Goal: Task Accomplishment & Management: Complete application form

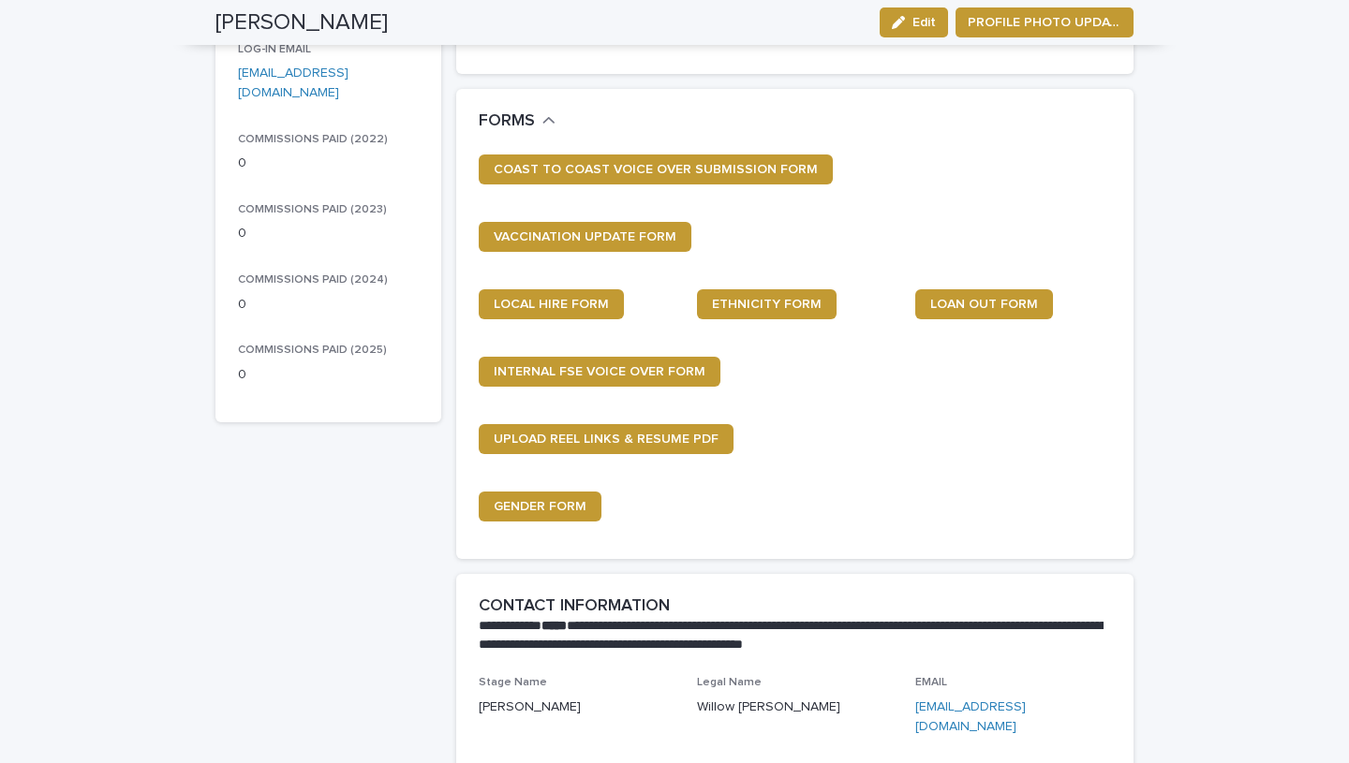
scroll to position [313, 0]
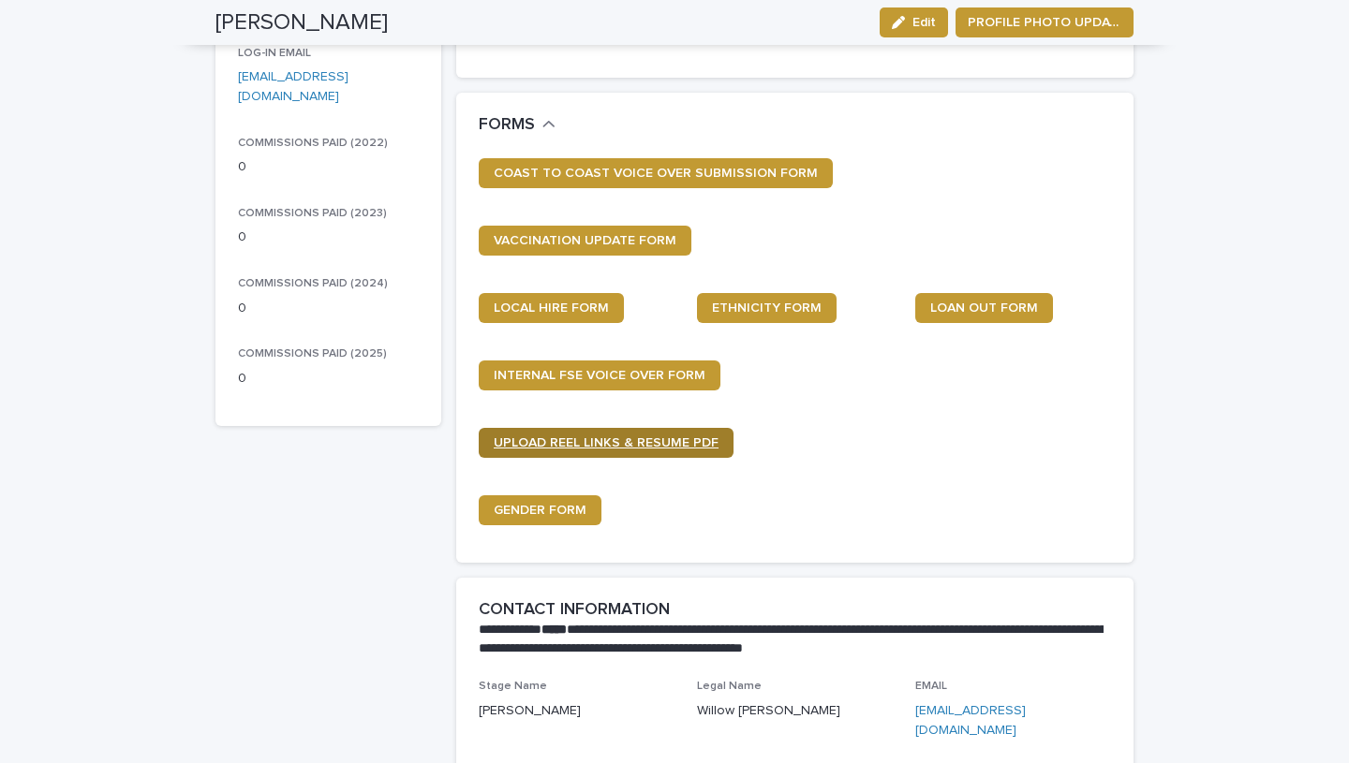
click at [659, 437] on span "UPLOAD REEL LINKS & RESUME PDF" at bounding box center [606, 443] width 225 height 13
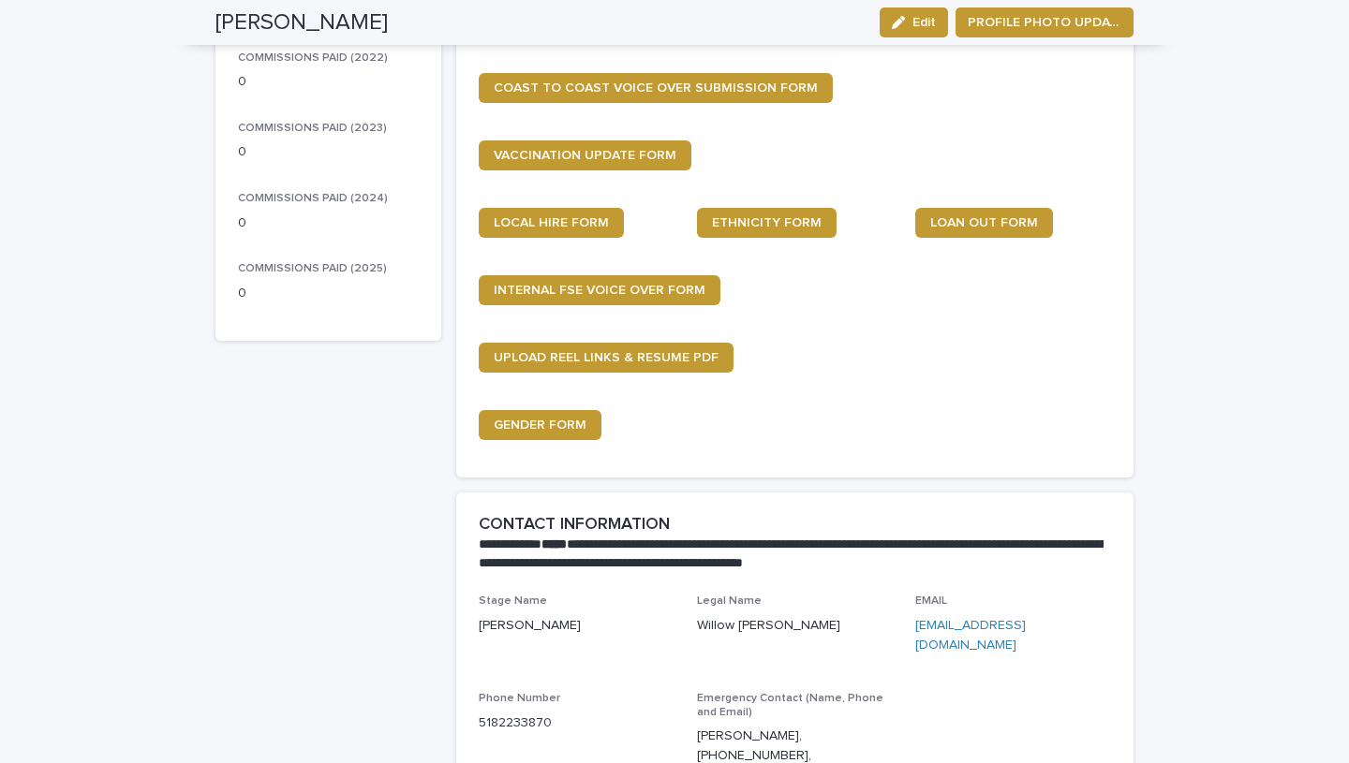
scroll to position [392, 0]
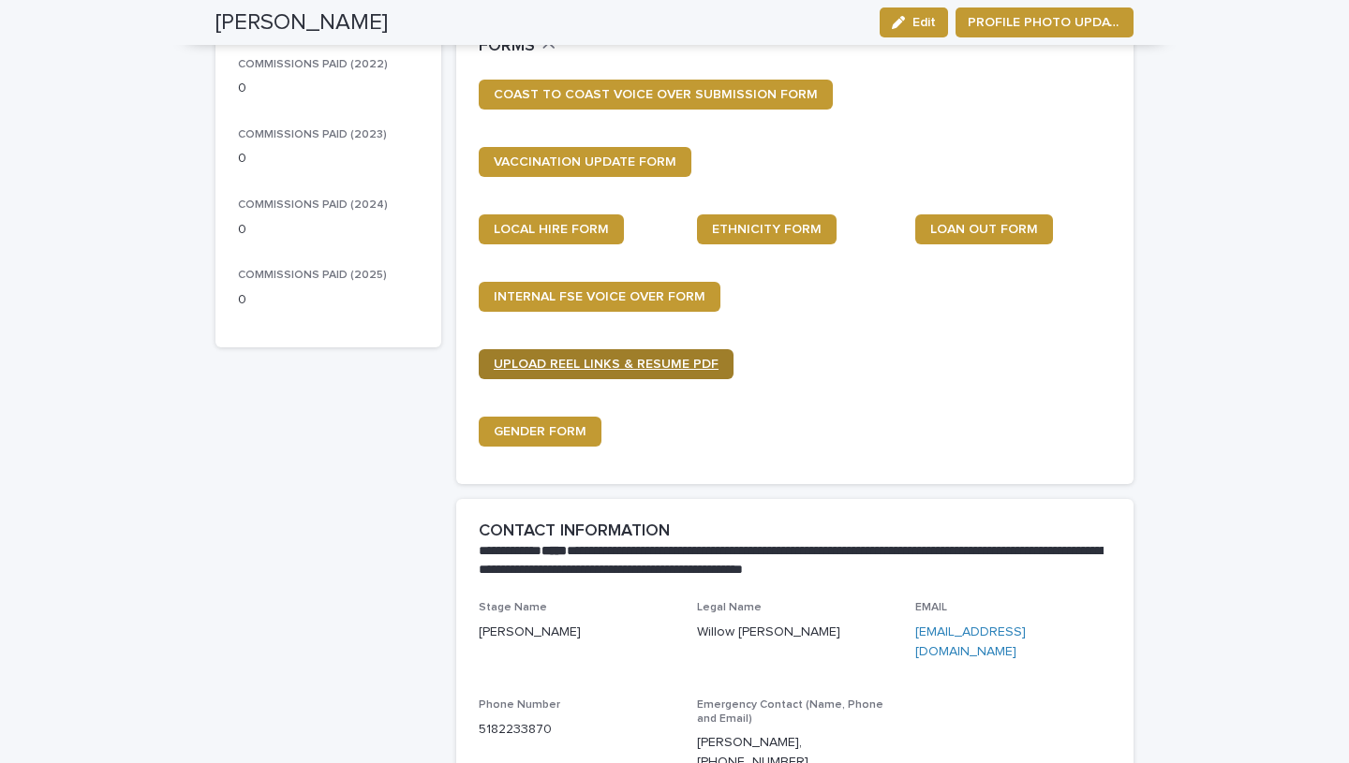
click at [589, 365] on span "UPLOAD REEL LINKS & RESUME PDF" at bounding box center [606, 364] width 225 height 13
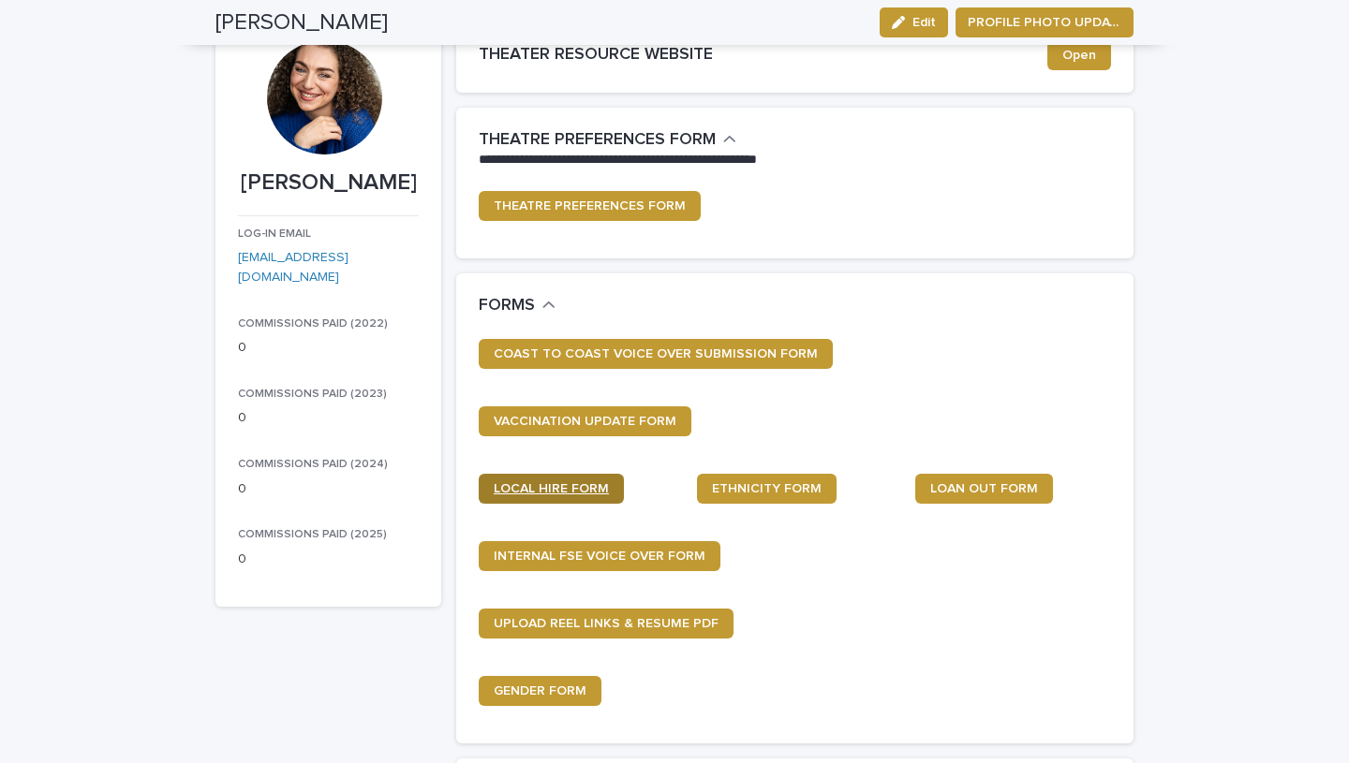
scroll to position [123, 0]
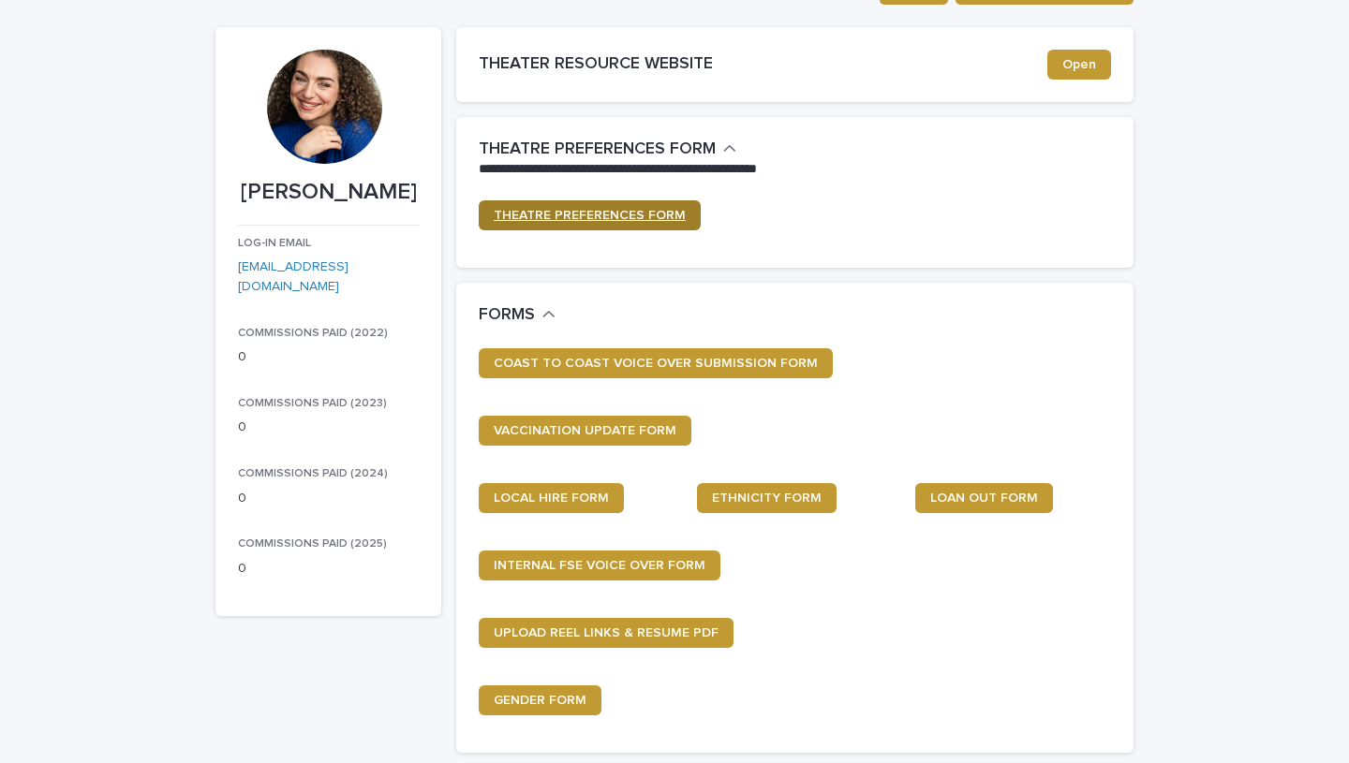
click at [602, 218] on span "THEATRE PREFERENCES FORM" at bounding box center [590, 215] width 192 height 13
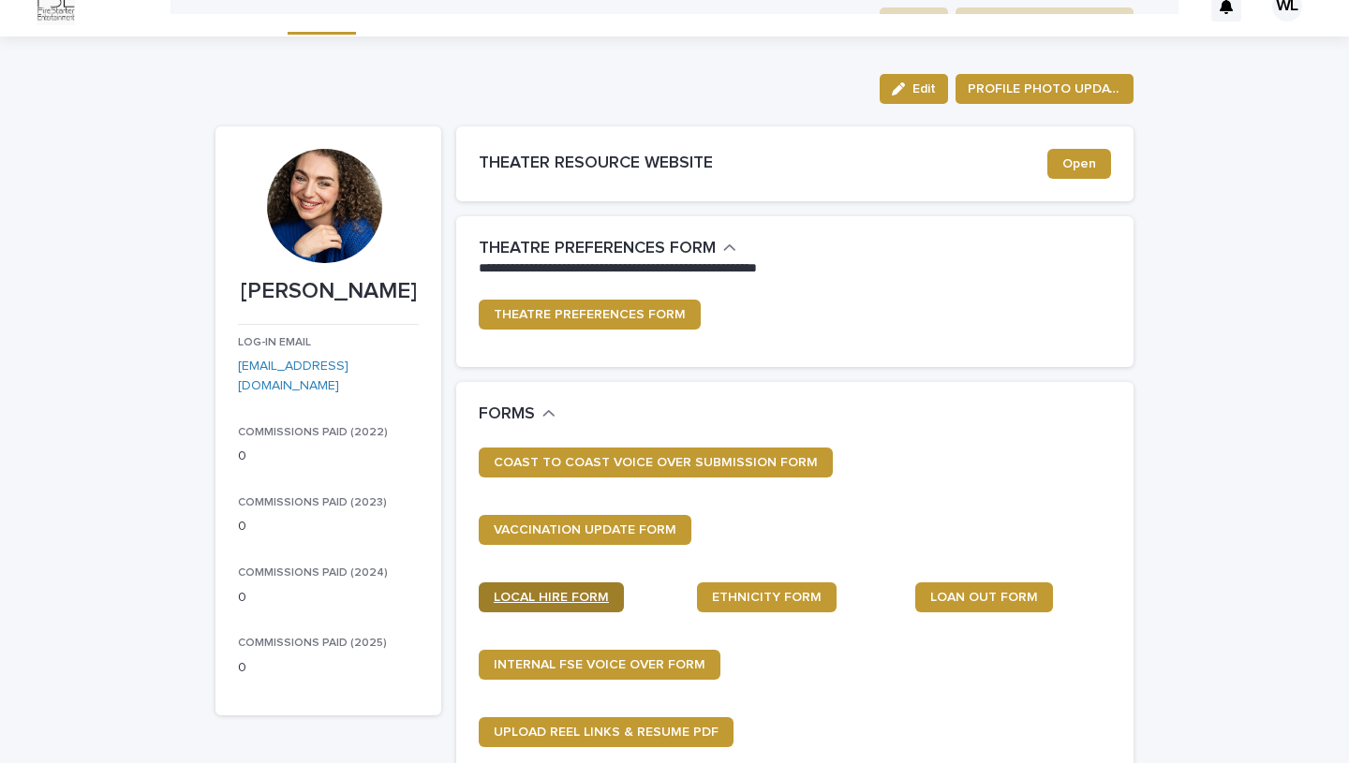
scroll to position [0, 0]
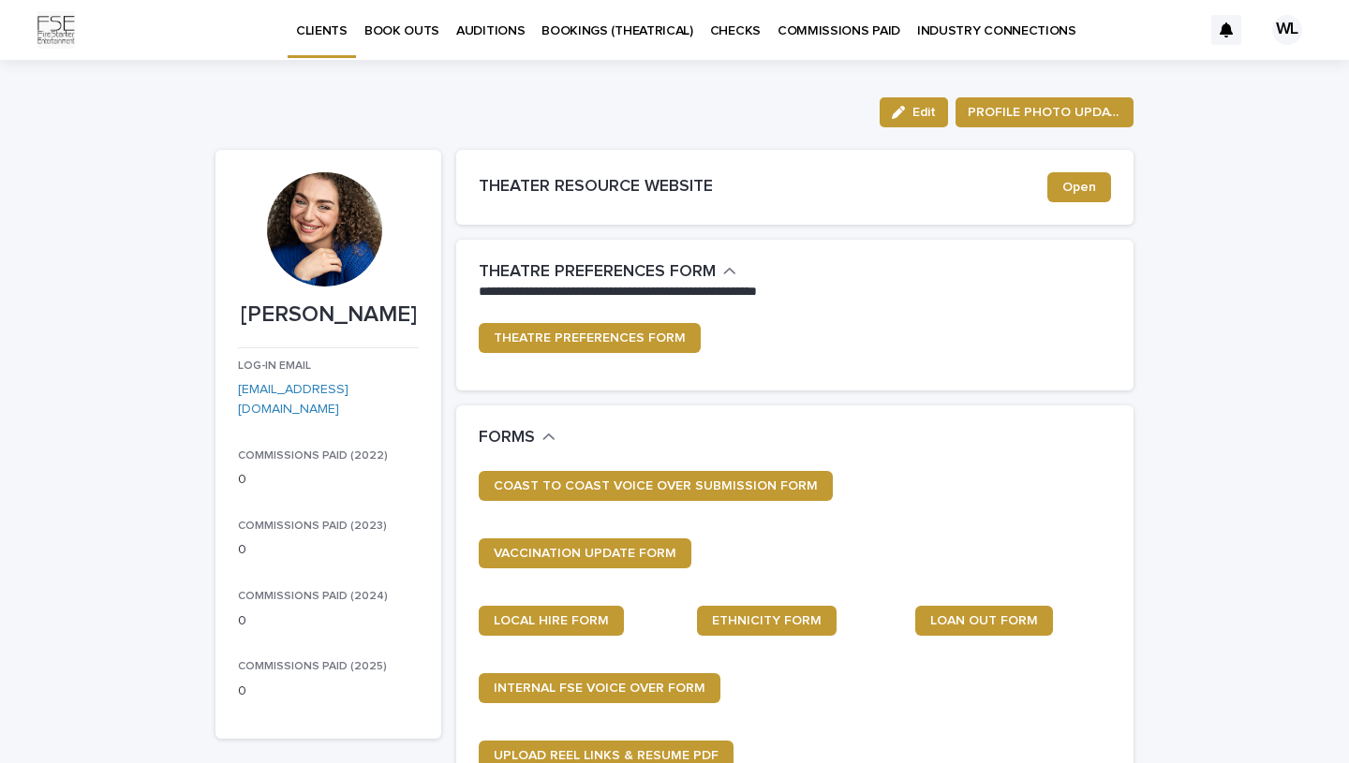
click at [996, 32] on p "INDUSTRY CONNECTIONS" at bounding box center [996, 19] width 159 height 39
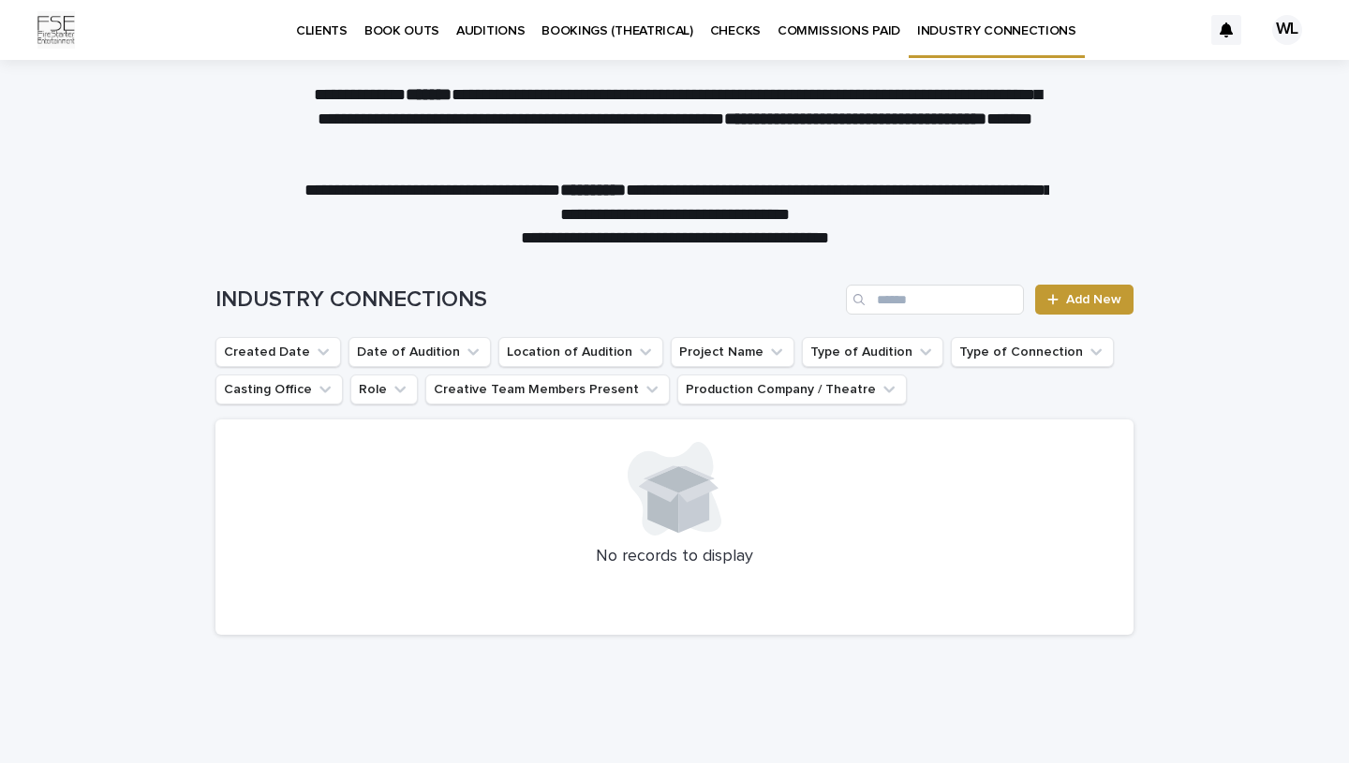
click at [837, 27] on p "COMMISSIONS PAID" at bounding box center [839, 19] width 123 height 39
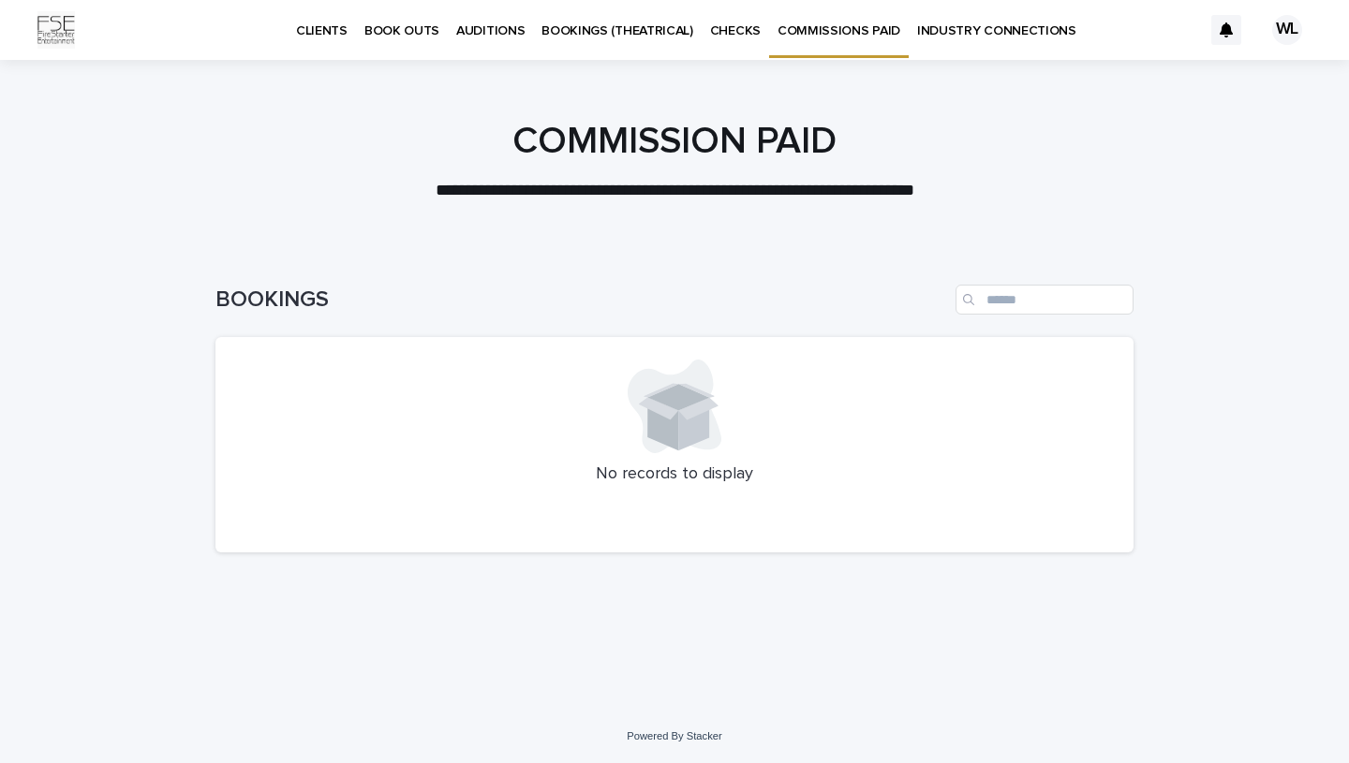
click at [710, 24] on p "CHECKS" at bounding box center [735, 19] width 51 height 39
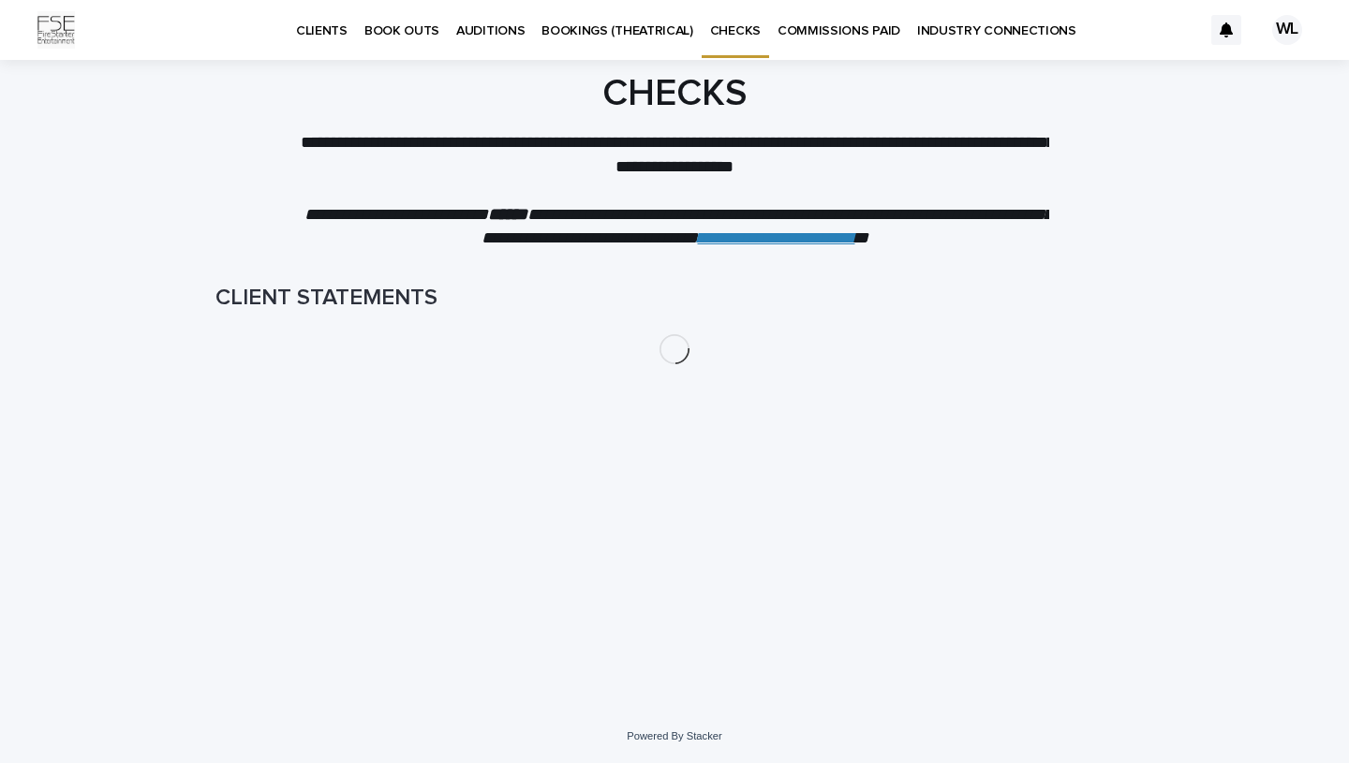
click at [625, 36] on p "BOOKINGS (THEATRICAL)" at bounding box center [617, 19] width 152 height 39
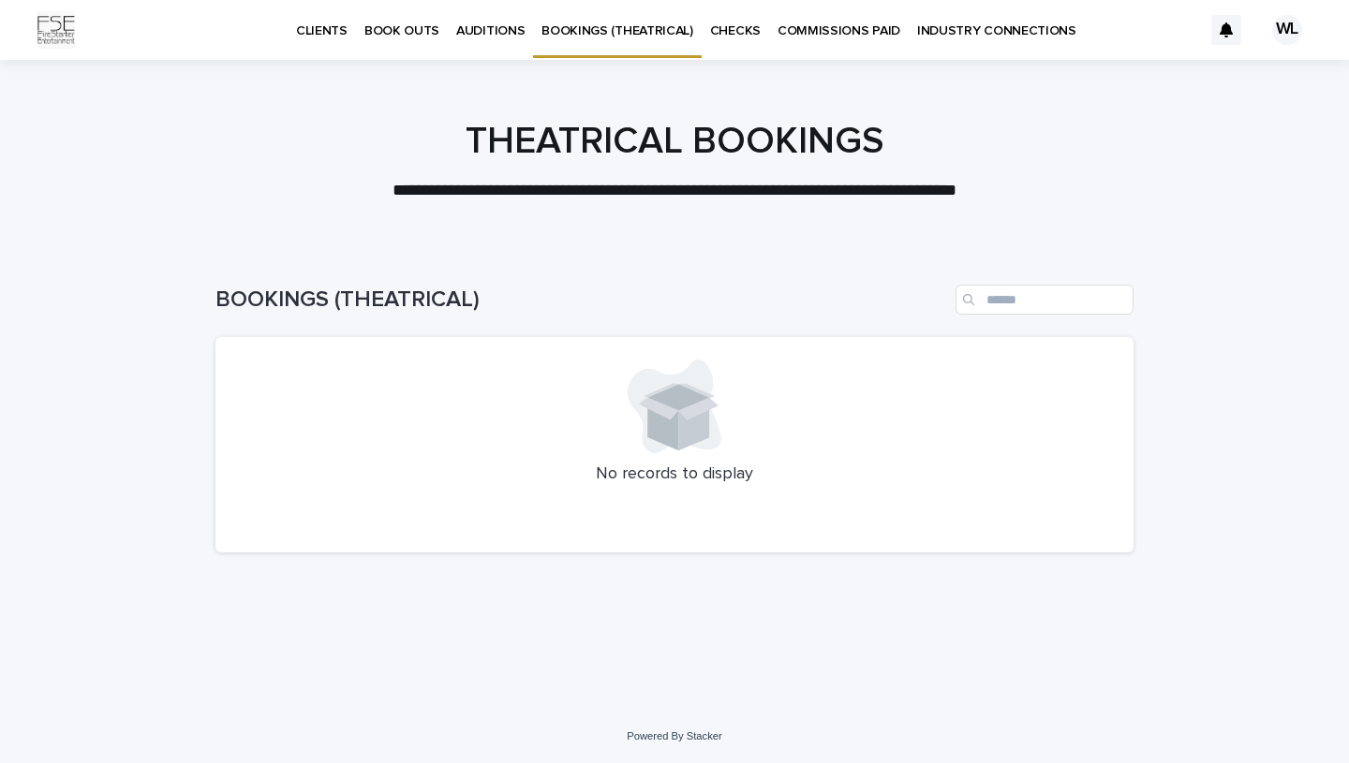
click at [473, 30] on p "AUDITIONS" at bounding box center [490, 19] width 68 height 39
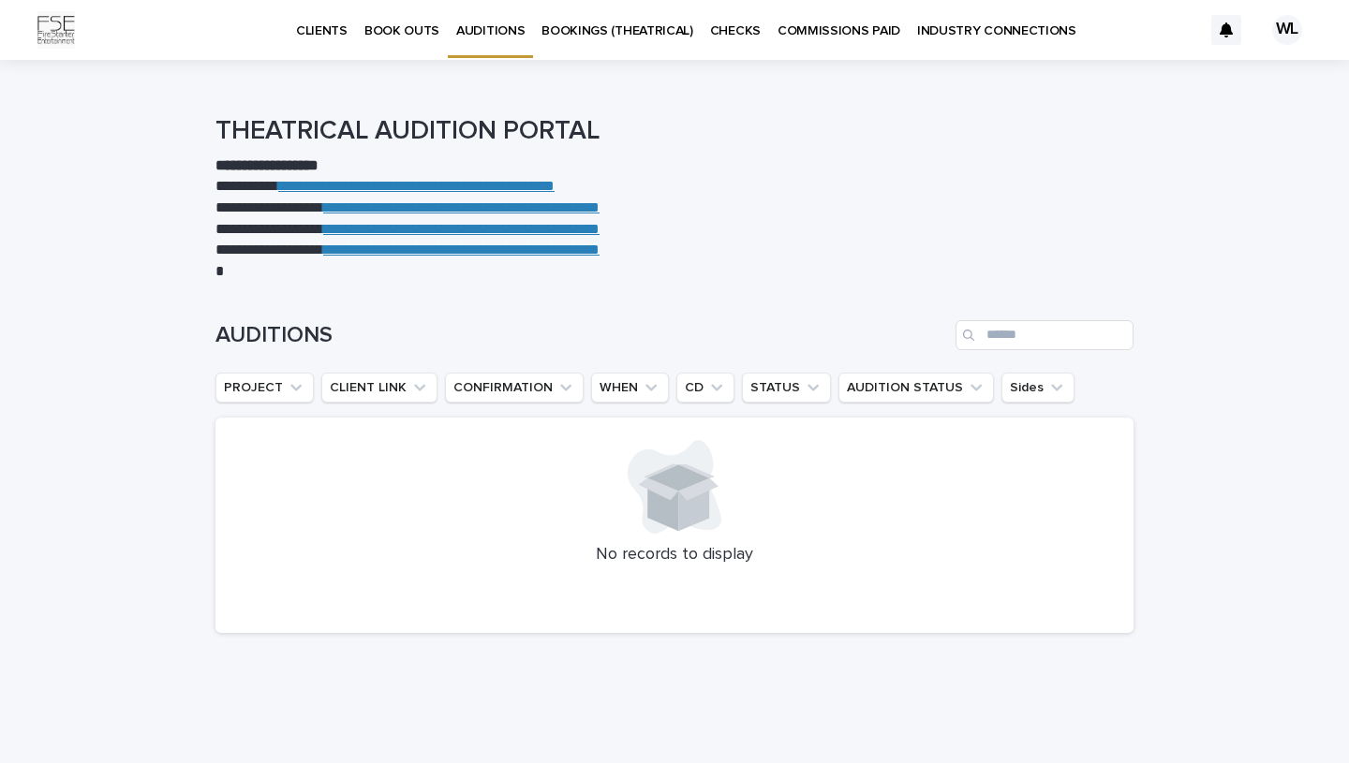
click at [399, 21] on p "BOOK OUTS" at bounding box center [401, 19] width 75 height 39
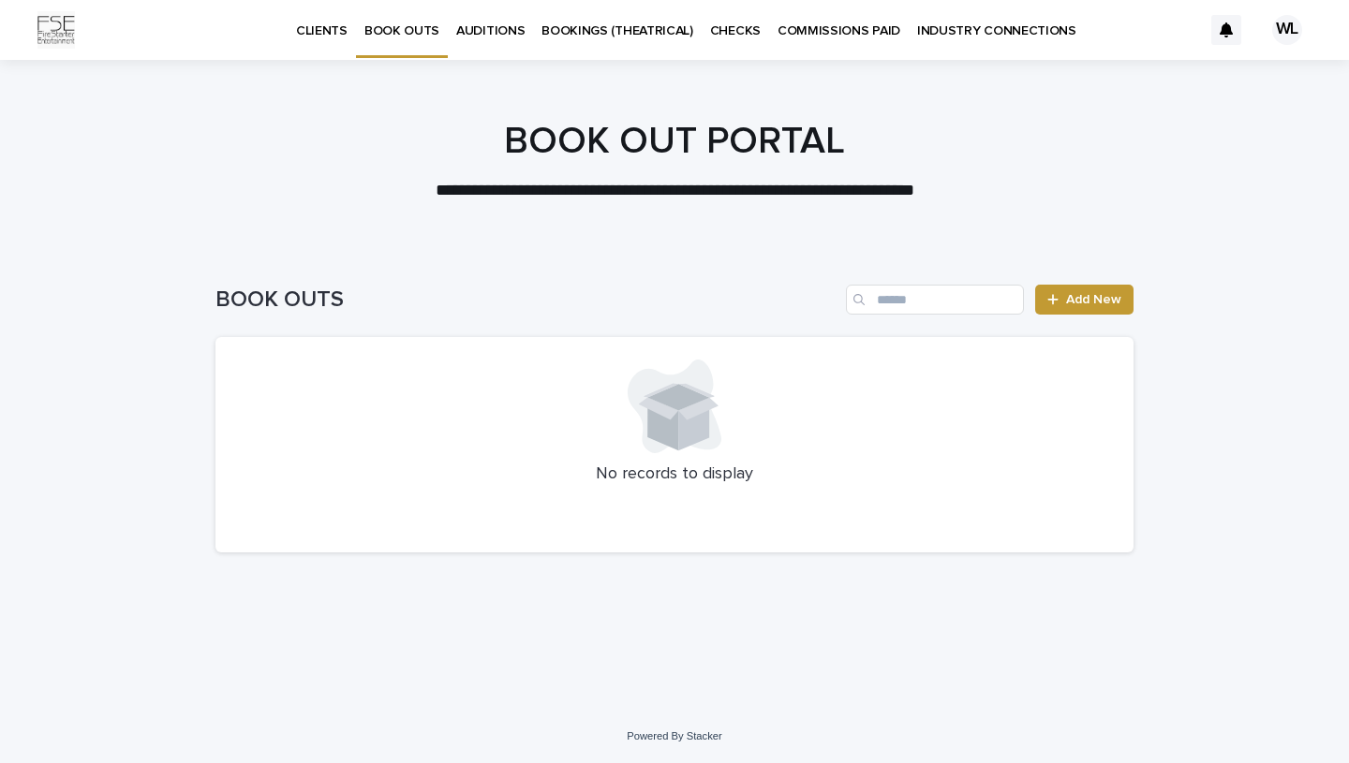
click at [329, 26] on p "CLIENTS" at bounding box center [322, 19] width 52 height 39
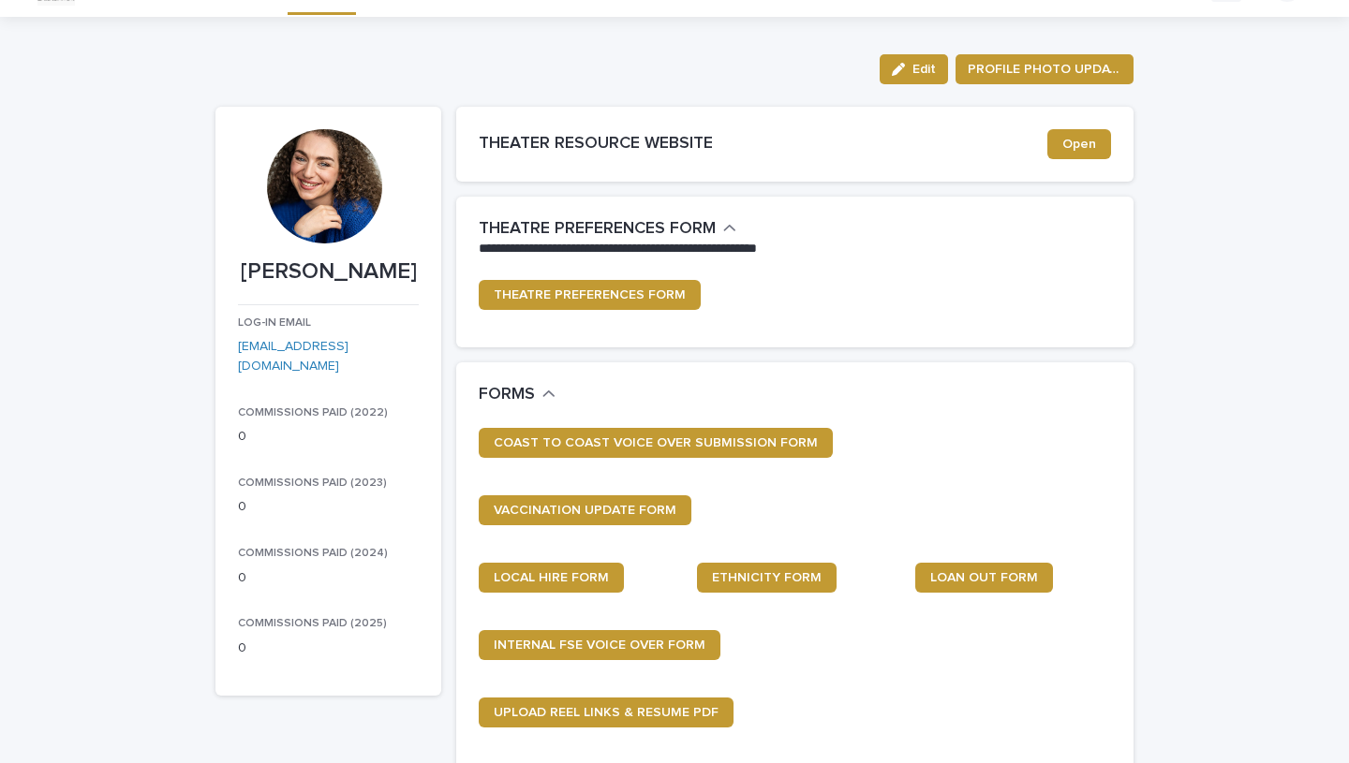
scroll to position [48, 0]
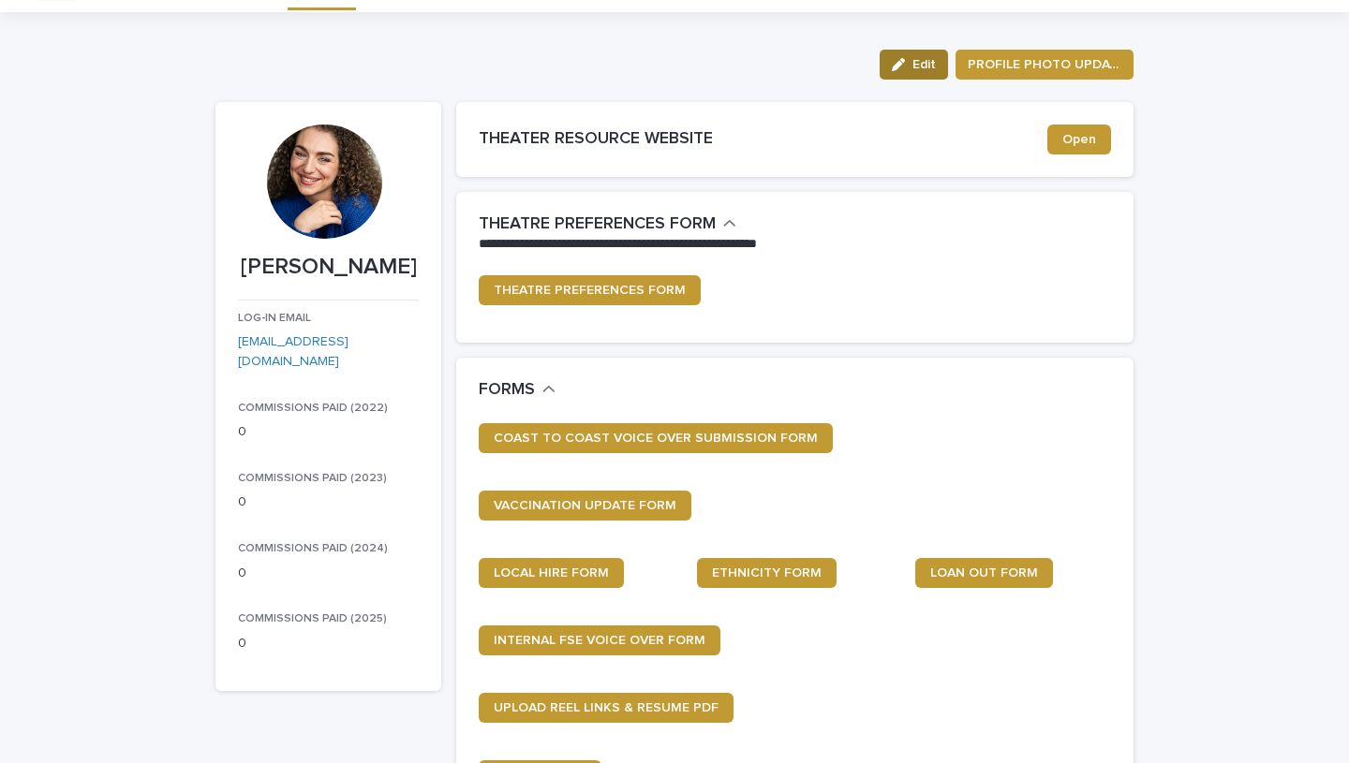
click at [910, 67] on div "button" at bounding box center [902, 64] width 21 height 13
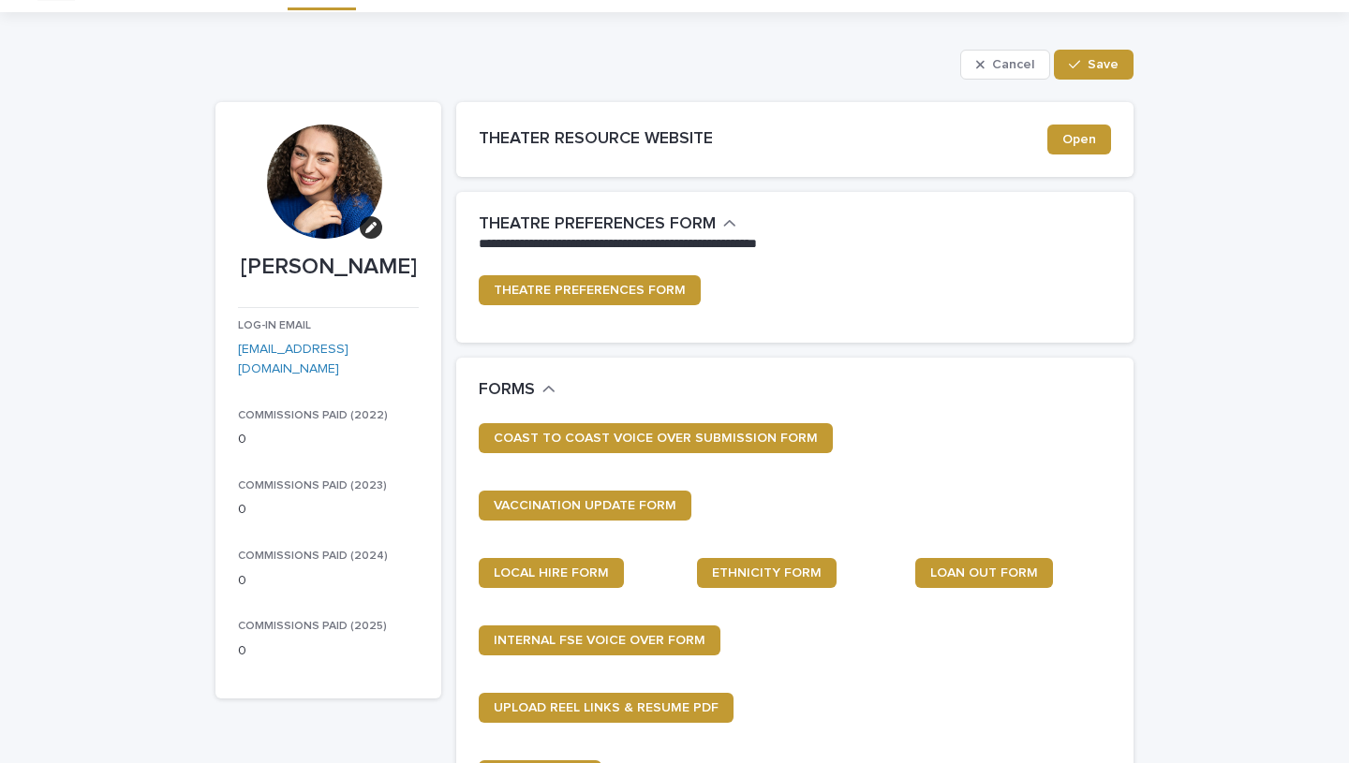
click at [1014, 64] on span "Cancel" at bounding box center [1013, 64] width 42 height 13
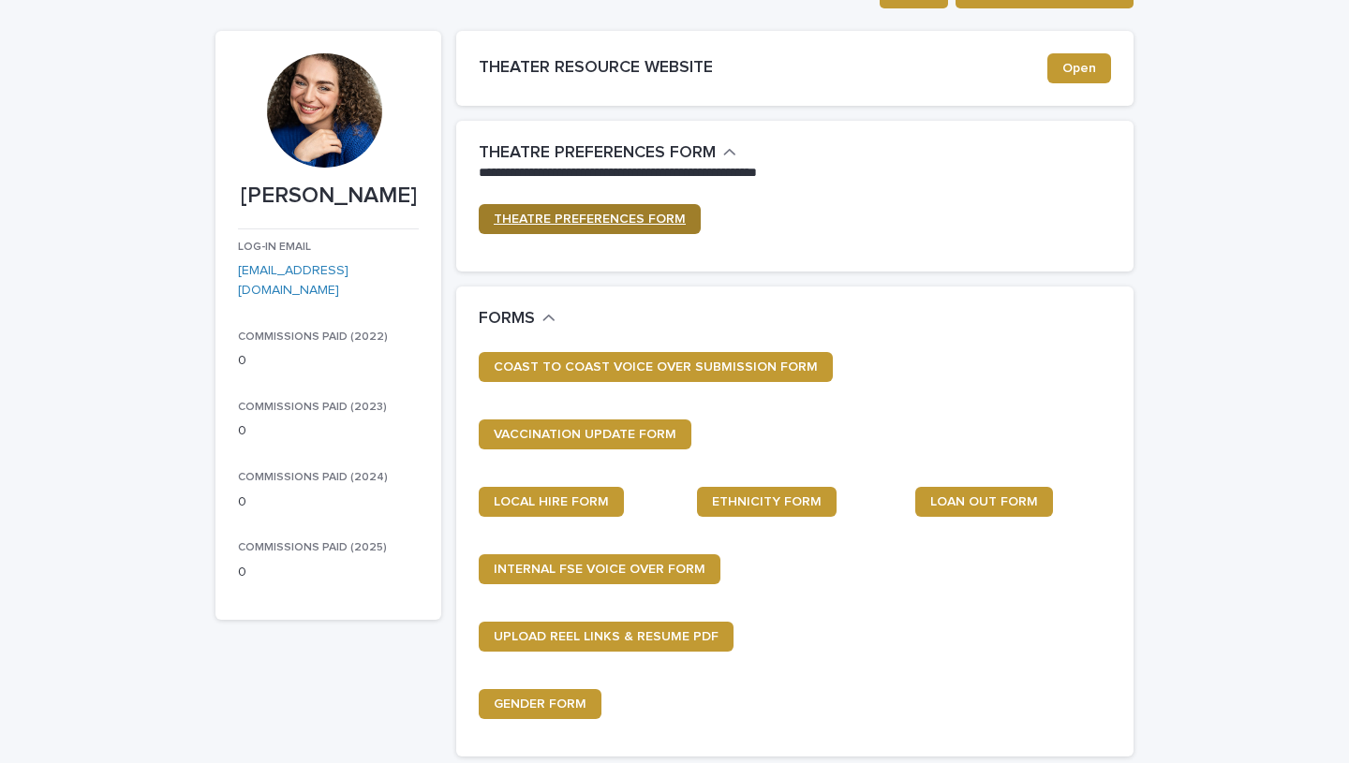
scroll to position [154, 0]
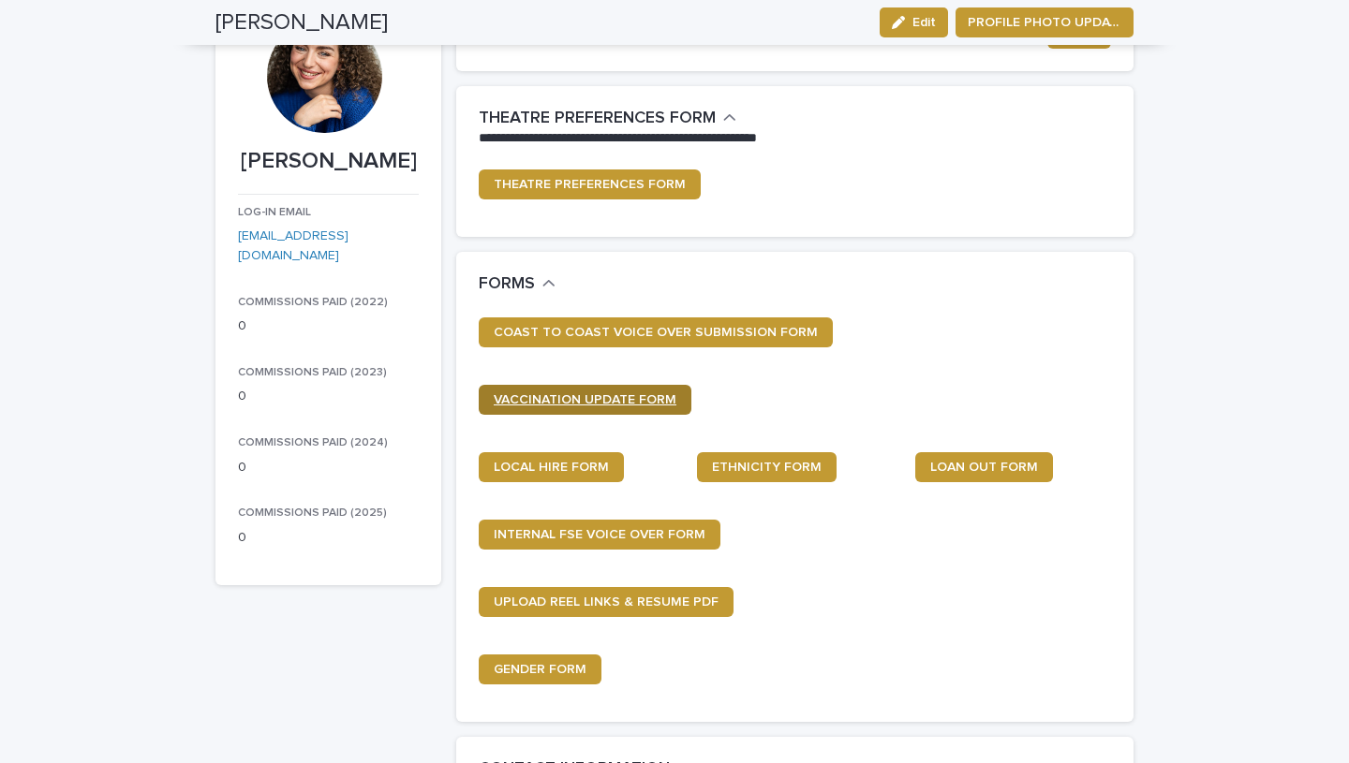
click at [588, 393] on span "VACCINATION UPDATE FORM" at bounding box center [585, 399] width 183 height 13
click at [555, 466] on span "LOCAL HIRE FORM" at bounding box center [551, 467] width 115 height 13
click at [776, 464] on span "ETHNICITY FORM" at bounding box center [767, 467] width 110 height 13
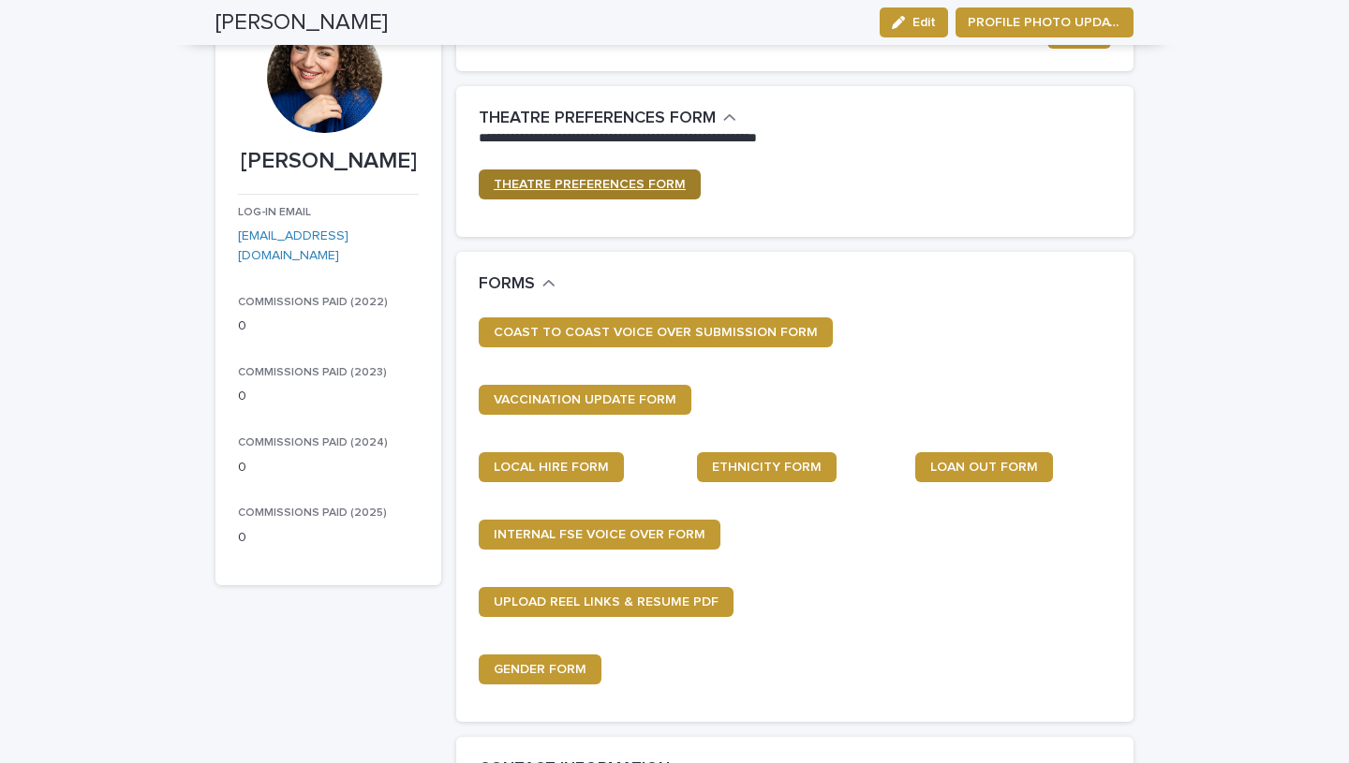
click at [519, 185] on span "THEATRE PREFERENCES FORM" at bounding box center [590, 184] width 192 height 13
